Goal: Navigation & Orientation: Find specific page/section

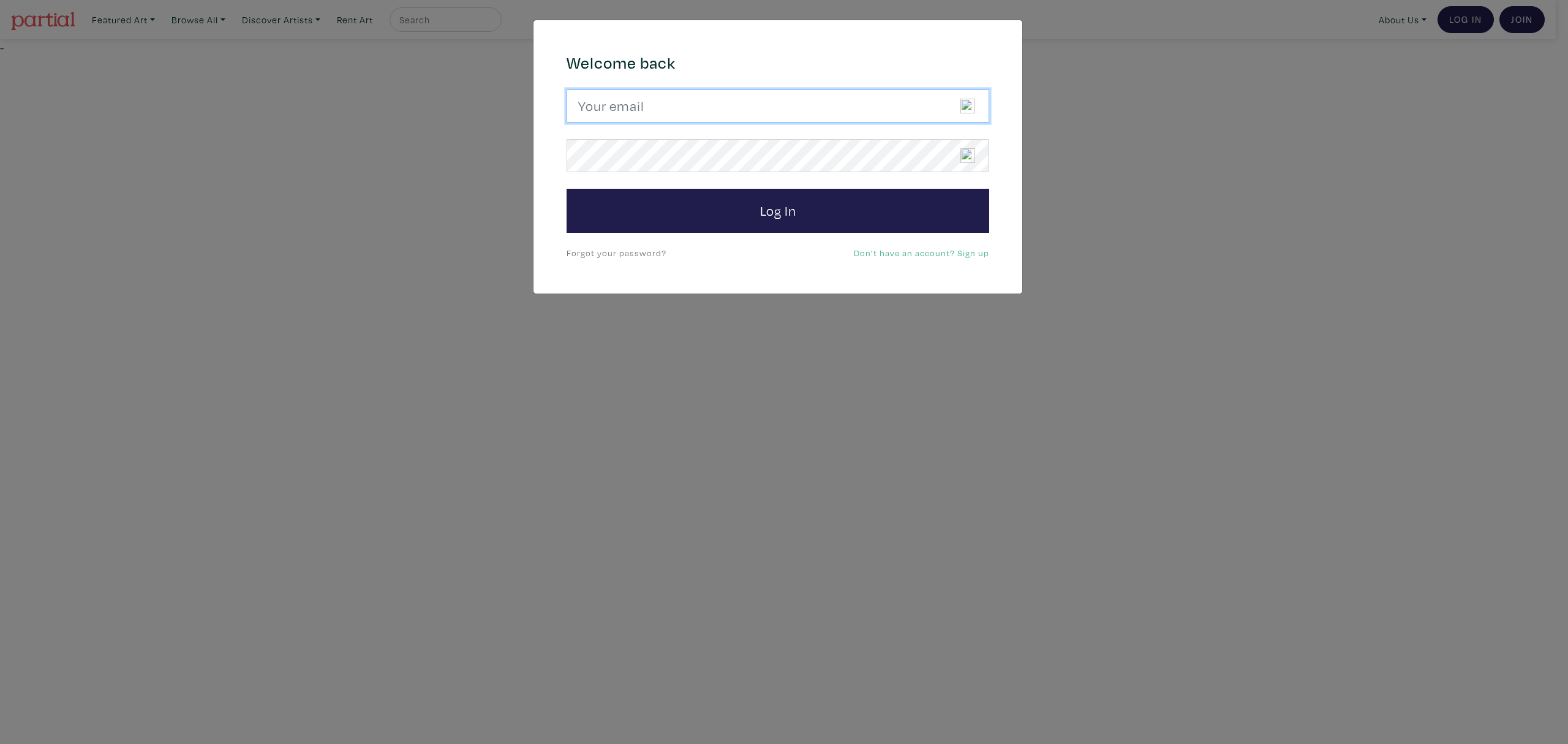
click at [712, 97] on input "email" at bounding box center [778, 106] width 423 height 33
type input "candicegrantart@outlook.com"
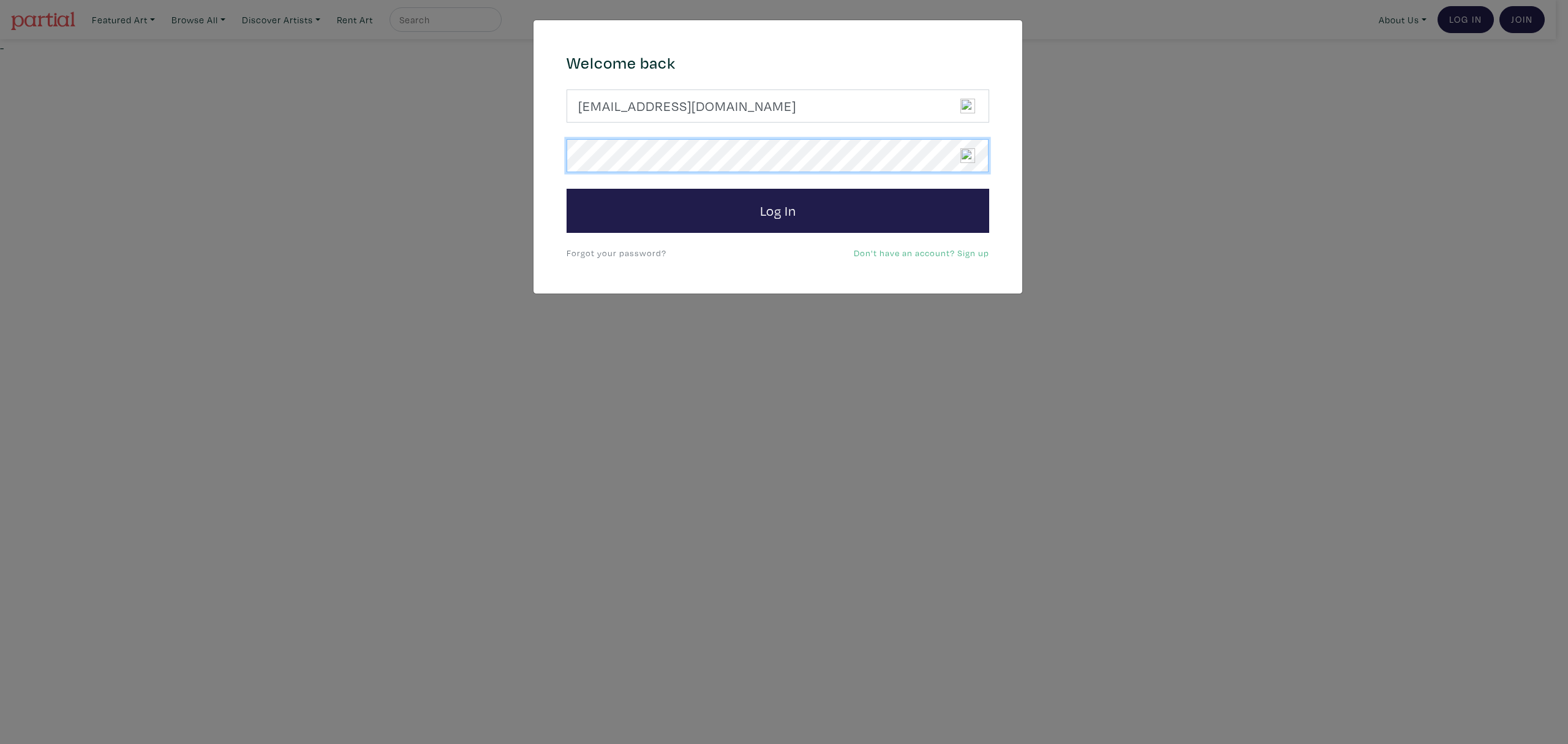
click at [567, 189] on button "Log In" at bounding box center [778, 211] width 423 height 44
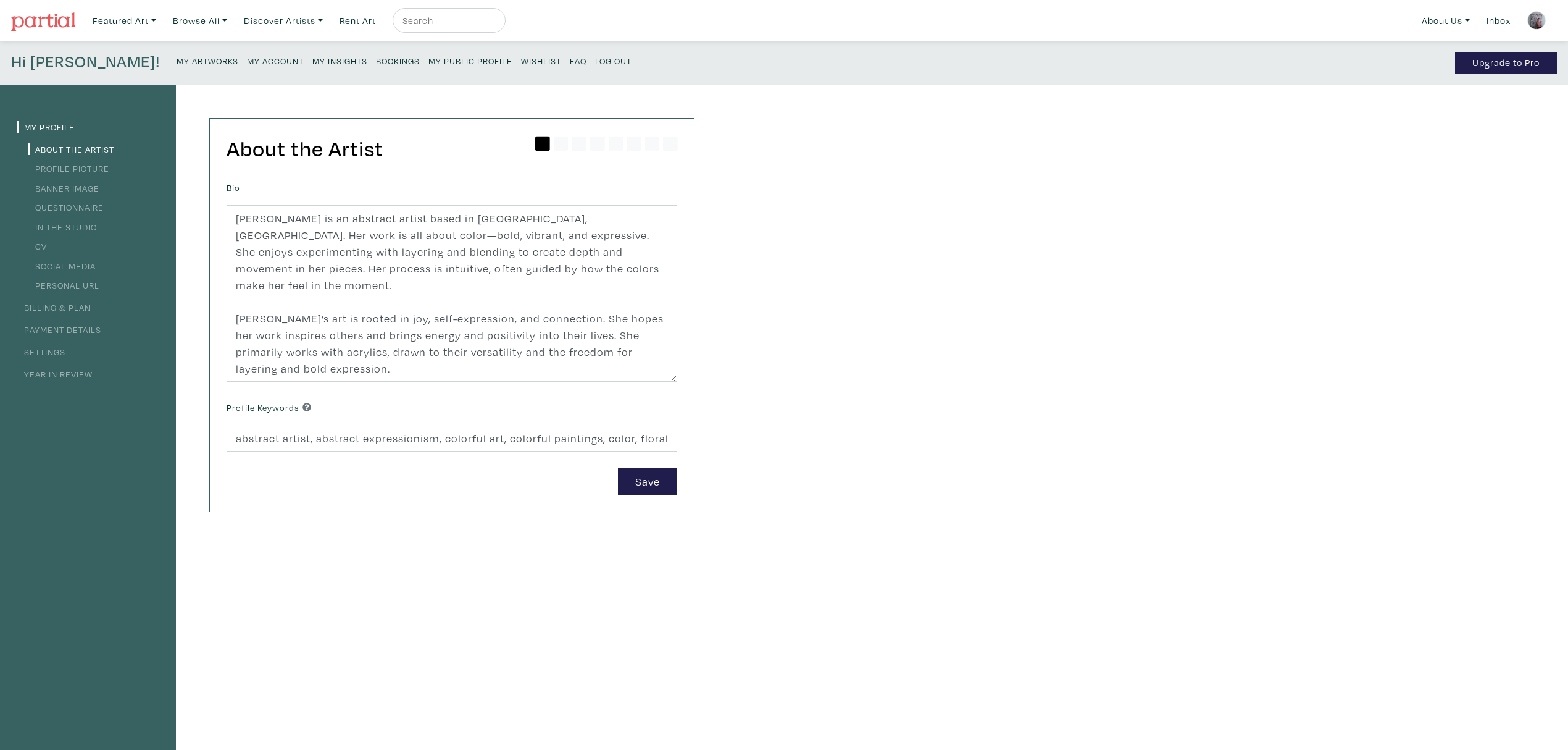
click at [312, 54] on link "My Insights" at bounding box center [340, 60] width 55 height 17
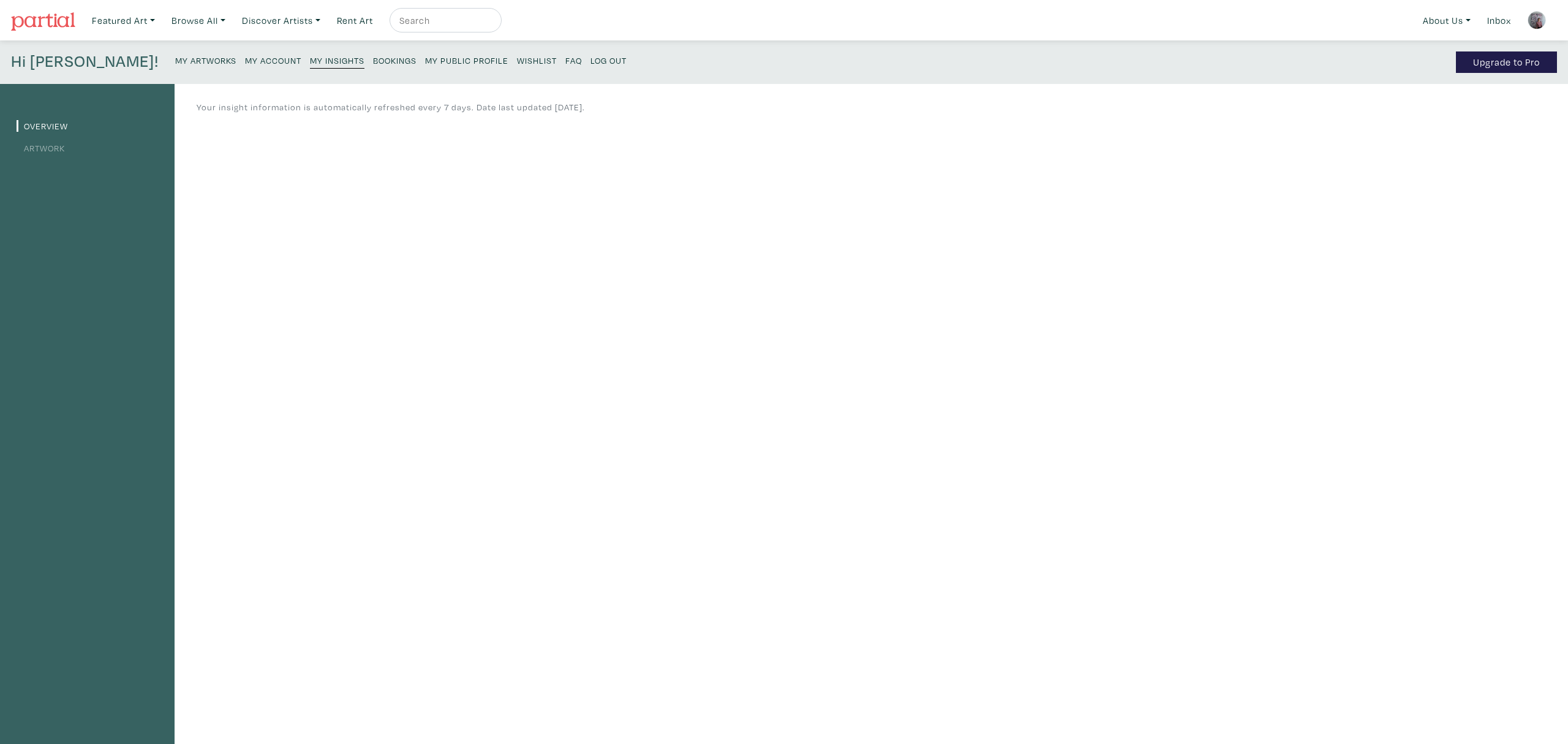
click at [49, 137] on ul "Overview Artwork" at bounding box center [87, 136] width 142 height 38
click at [46, 147] on link "Artwork" at bounding box center [41, 147] width 48 height 12
click at [1491, 22] on link "Inbox" at bounding box center [1500, 20] width 35 height 25
